Goal: Information Seeking & Learning: Learn about a topic

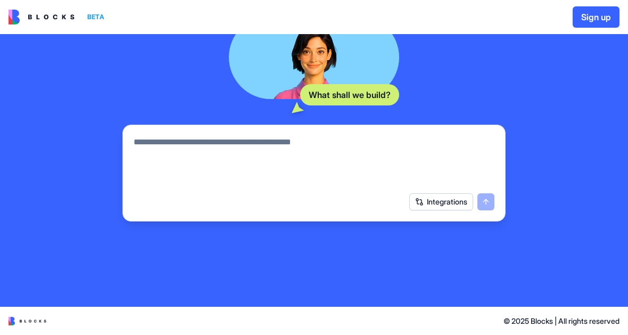
scroll to position [165, 0]
click at [427, 200] on button "Integrations" at bounding box center [441, 201] width 64 height 17
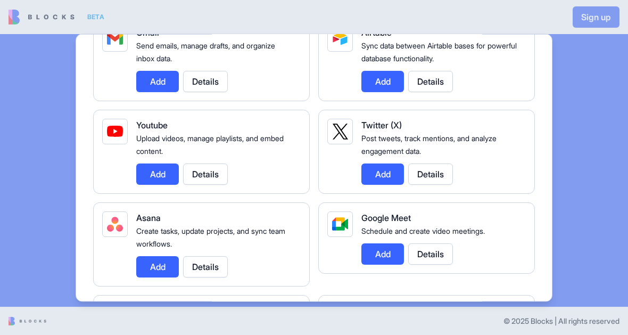
scroll to position [204, 0]
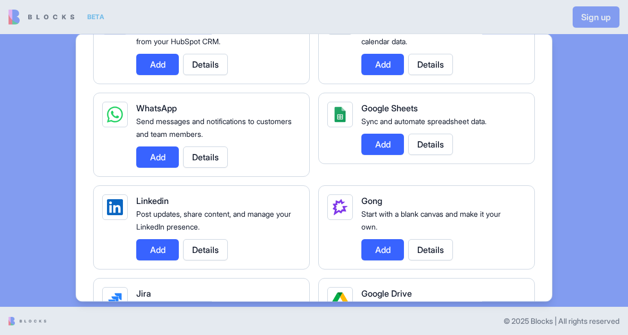
click at [73, 211] on div at bounding box center [314, 167] width 628 height 335
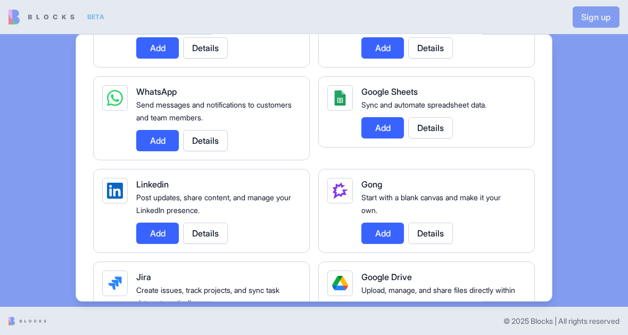
scroll to position [0, 0]
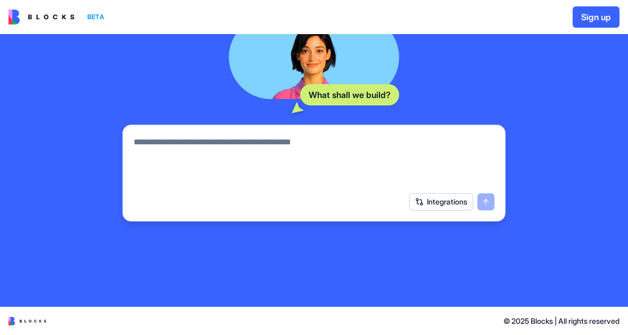
click at [429, 200] on button "Integrations" at bounding box center [441, 201] width 64 height 17
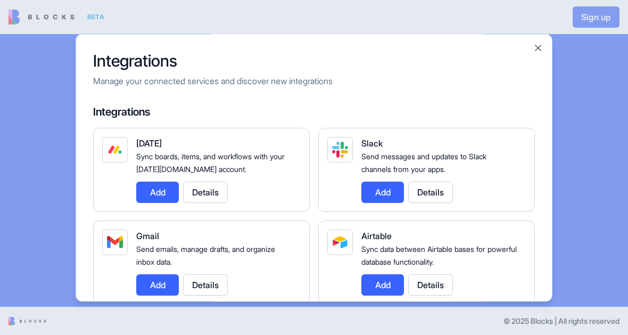
click at [534, 57] on h2 "Integrations" at bounding box center [314, 60] width 442 height 19
click at [538, 50] on button "Close" at bounding box center [538, 48] width 11 height 11
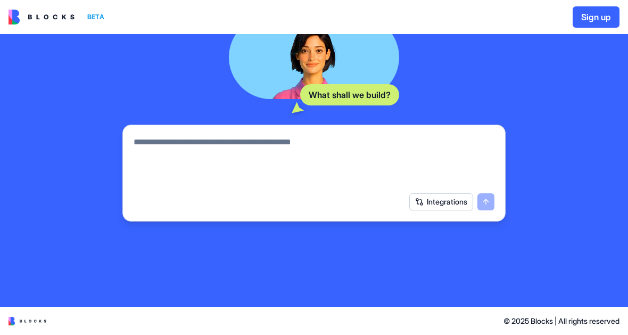
scroll to position [165, 0]
click at [95, 24] on div "BETA" at bounding box center [96, 17] width 26 height 15
click at [36, 12] on img at bounding box center [42, 17] width 66 height 15
click at [38, 15] on img at bounding box center [42, 17] width 66 height 15
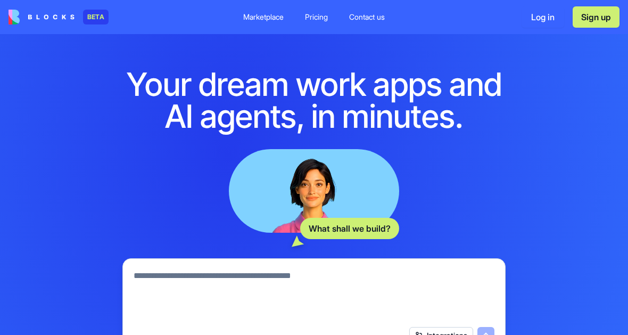
click at [323, 16] on div "Pricing" at bounding box center [316, 17] width 23 height 11
click at [309, 22] on div "Pricing" at bounding box center [316, 17] width 23 height 11
